Goal: Information Seeking & Learning: Find specific fact

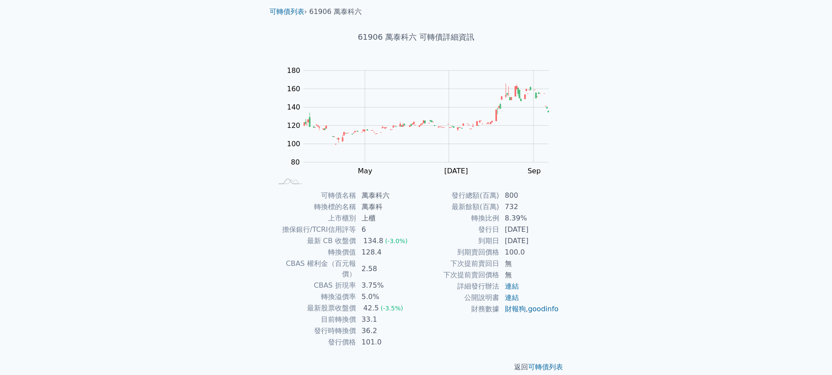
scroll to position [29, 0]
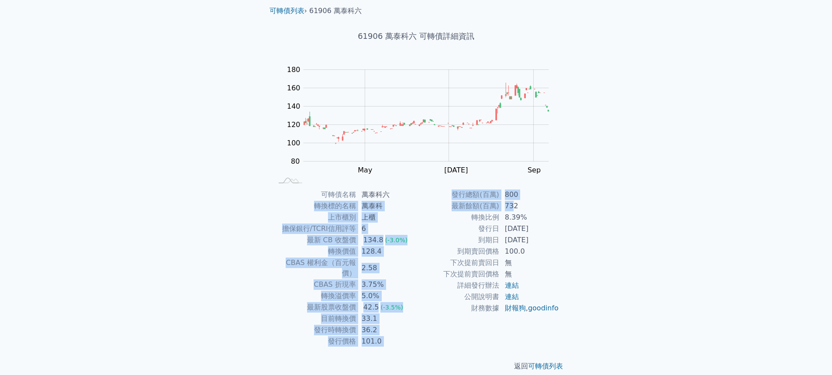
drag, startPoint x: 318, startPoint y: 206, endPoint x: 514, endPoint y: 206, distance: 196.0
click at [514, 206] on div "可轉債名稱 萬泰科六 轉換標的名稱 萬泰科 上市櫃別 上櫃 擔保銀行/TCRI信用評等 6 最新 CB 收盤價 134.8 (-3.0%) 轉換價值 128.…" at bounding box center [415, 268] width 307 height 158
click at [514, 206] on td "732" at bounding box center [529, 205] width 60 height 11
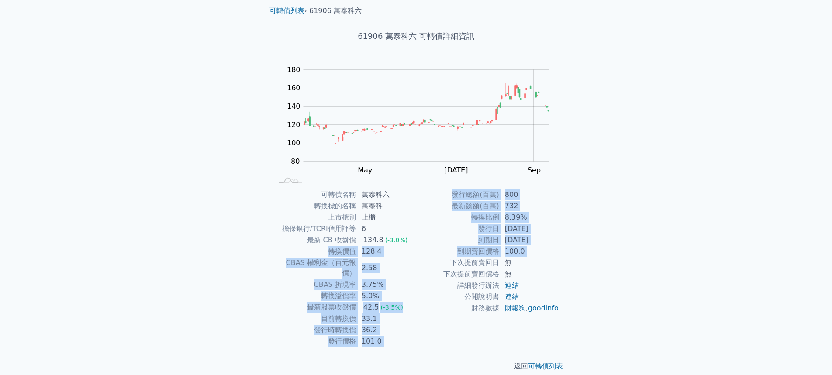
drag, startPoint x: 327, startPoint y: 251, endPoint x: 417, endPoint y: 258, distance: 90.1
click at [417, 258] on div "可轉債名稱 萬泰科六 轉換標的名稱 萬泰科 上市櫃別 上櫃 擔保銀行/TCRI信用評等 6 最新 CB 收盤價 134.8 (-3.0%) 轉換價值 128.…" at bounding box center [415, 268] width 307 height 158
click at [417, 258] on td "下次提前賣回日" at bounding box center [457, 262] width 83 height 11
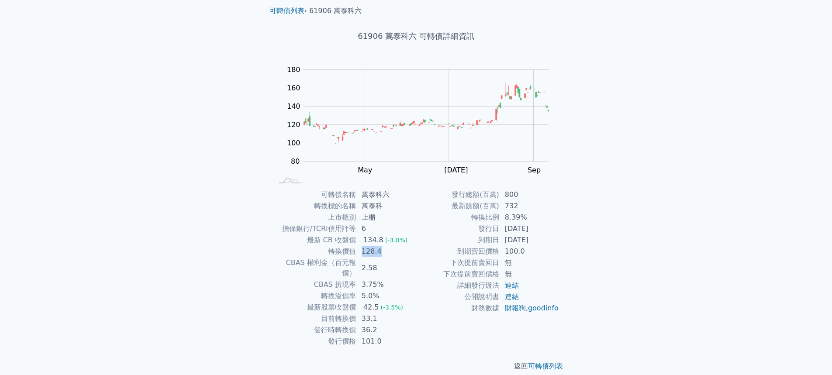
drag, startPoint x: 356, startPoint y: 250, endPoint x: 386, endPoint y: 250, distance: 30.1
click at [386, 250] on tr "轉換價值 128.4" at bounding box center [344, 251] width 143 height 11
click at [386, 250] on td "128.4" at bounding box center [386, 251] width 60 height 11
drag, startPoint x: 454, startPoint y: 251, endPoint x: 528, endPoint y: 252, distance: 73.8
click at [528, 252] on tr "到期賣回價格 100.0" at bounding box center [487, 251] width 143 height 11
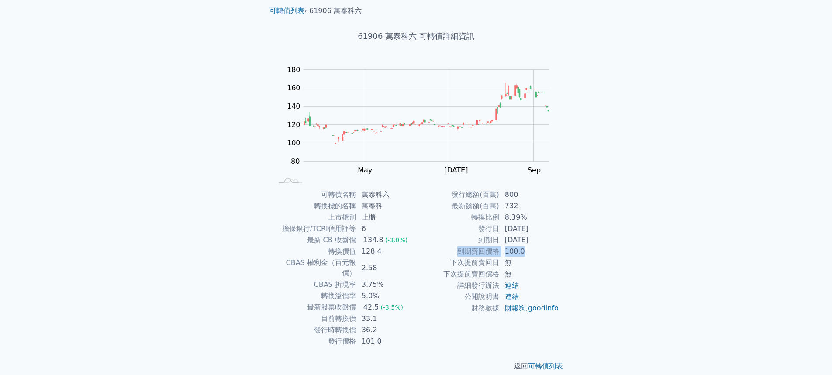
click at [528, 252] on td "100.0" at bounding box center [529, 251] width 60 height 11
drag, startPoint x: 526, startPoint y: 251, endPoint x: 459, endPoint y: 251, distance: 67.2
click at [459, 251] on tr "到期賣回價格 100.0" at bounding box center [487, 251] width 143 height 11
click at [459, 251] on td "到期賣回價格" at bounding box center [457, 251] width 83 height 11
drag, startPoint x: 330, startPoint y: 253, endPoint x: 389, endPoint y: 252, distance: 58.9
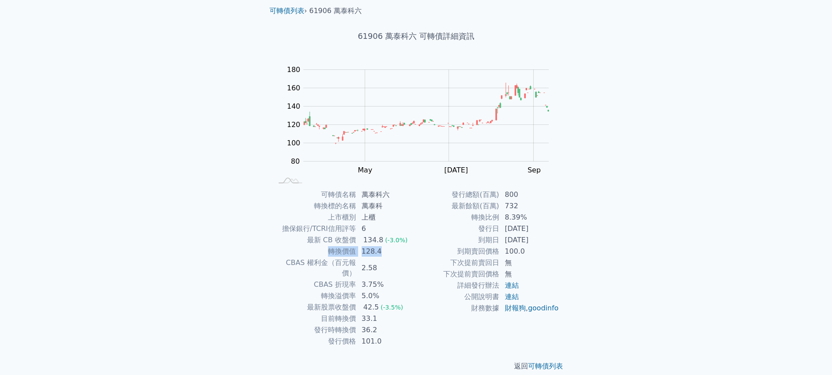
click at [389, 252] on tr "轉換價值 128.4" at bounding box center [344, 251] width 143 height 11
click at [389, 252] on td "128.4" at bounding box center [386, 251] width 60 height 11
drag, startPoint x: 361, startPoint y: 252, endPoint x: 378, endPoint y: 250, distance: 18.0
click at [378, 250] on td "128.4" at bounding box center [386, 251] width 60 height 11
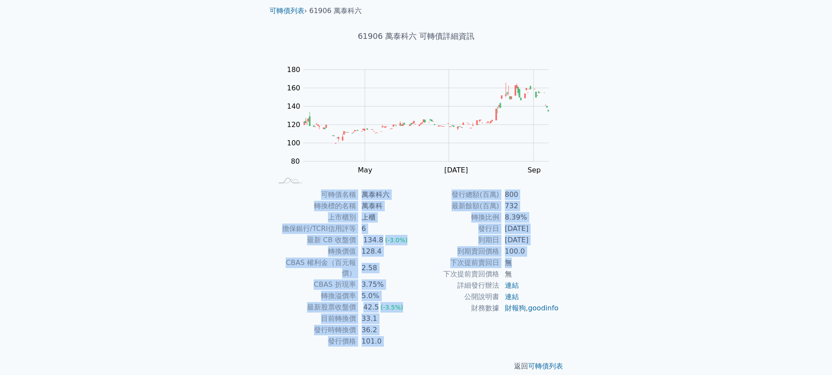
drag, startPoint x: 311, startPoint y: 263, endPoint x: 519, endPoint y: 263, distance: 208.7
click at [519, 263] on div "可轉債名稱 萬泰科六 轉換標的名稱 萬泰科 上市櫃別 上櫃 擔保銀行/TCRI信用評等 6 最新 CB 收盤價 134.8 (-3.0%) 轉換價值 128.…" at bounding box center [415, 268] width 307 height 158
click at [519, 263] on td "無" at bounding box center [529, 262] width 60 height 11
